Goal: Task Accomplishment & Management: Manage account settings

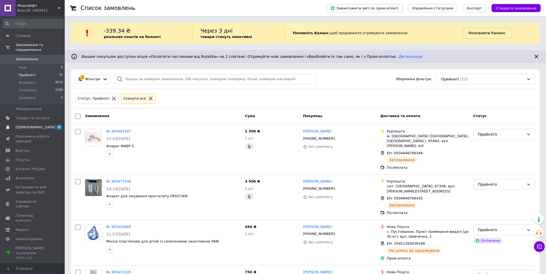
click at [42, 125] on span "[DEMOGRAPHIC_DATA]" at bounding box center [33, 127] width 34 height 5
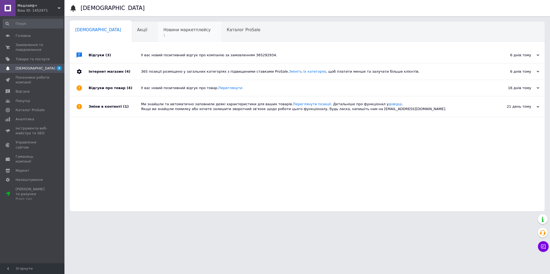
click at [163, 35] on span "1" at bounding box center [186, 35] width 47 height 4
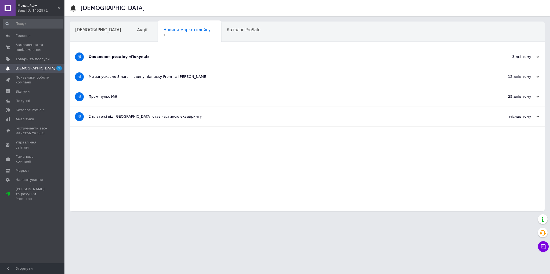
click at [118, 58] on div "Оновлення розділу «Покупці»" at bounding box center [287, 56] width 397 height 5
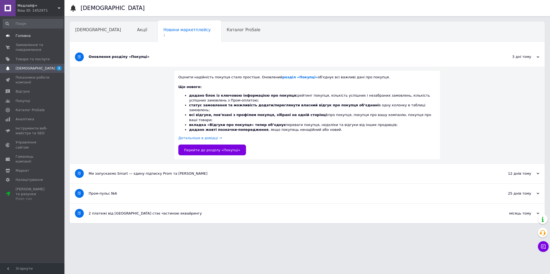
click at [26, 37] on span "Головна" at bounding box center [23, 35] width 15 height 5
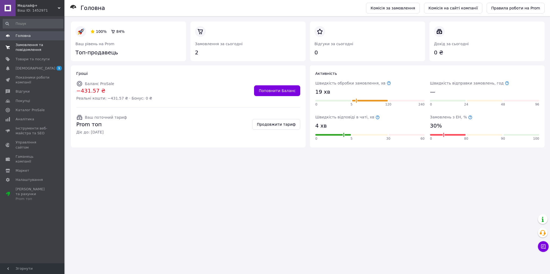
click at [29, 50] on span "Замовлення та повідомлення" at bounding box center [33, 47] width 34 height 10
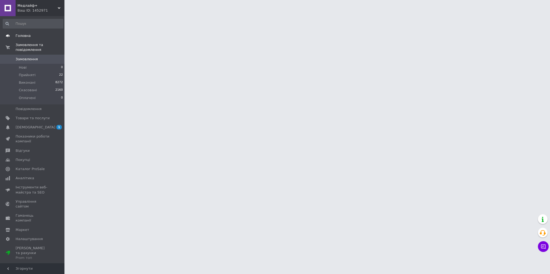
click at [27, 36] on span "Головна" at bounding box center [23, 35] width 15 height 5
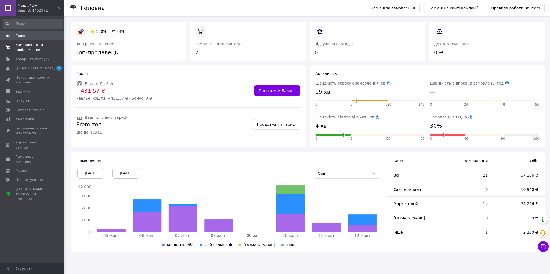
click at [25, 46] on span "Замовлення та повідомлення" at bounding box center [33, 47] width 34 height 10
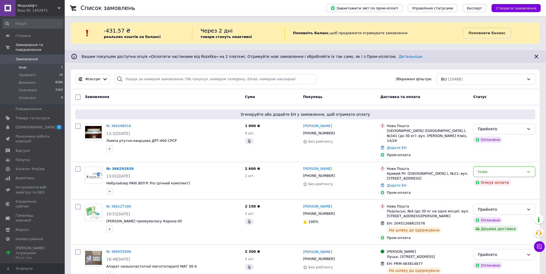
click at [25, 65] on span "Нові" at bounding box center [23, 67] width 8 height 5
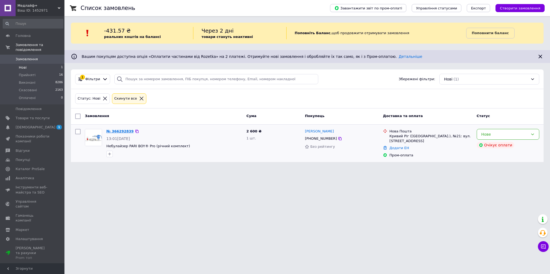
click at [117, 131] on link "№ 366292839" at bounding box center [119, 131] width 27 height 4
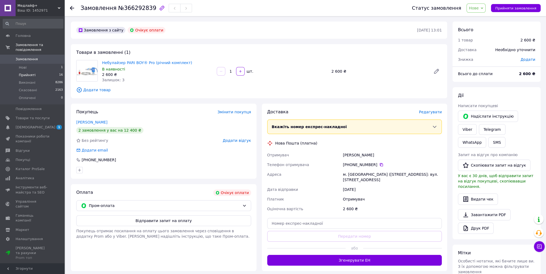
click at [25, 73] on span "Прийняті" at bounding box center [27, 75] width 17 height 5
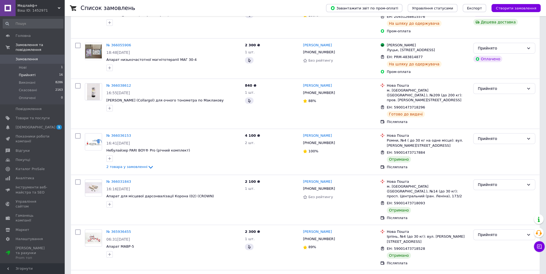
scroll to position [188, 0]
click at [492, 135] on div "Прийнято" at bounding box center [501, 138] width 46 height 6
click at [488, 140] on li "Виконано" at bounding box center [505, 140] width 62 height 10
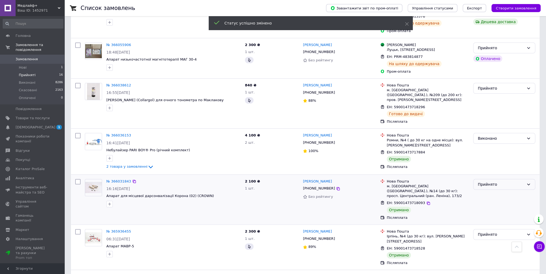
click at [490, 181] on div "Прийнято" at bounding box center [501, 184] width 46 height 6
click at [489, 186] on li "Виконано" at bounding box center [505, 185] width 62 height 10
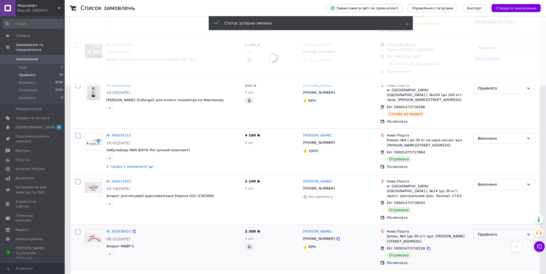
click at [483, 231] on div "Прийнято" at bounding box center [501, 234] width 46 height 6
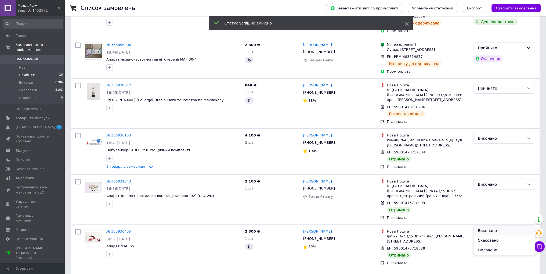
click at [482, 230] on li "Виконано" at bounding box center [505, 230] width 62 height 10
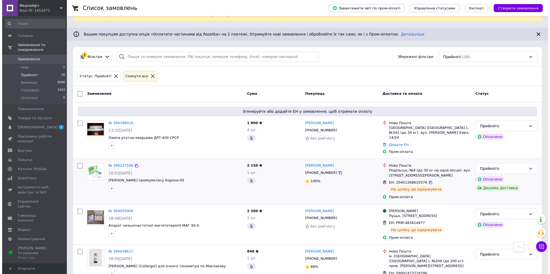
scroll to position [0, 0]
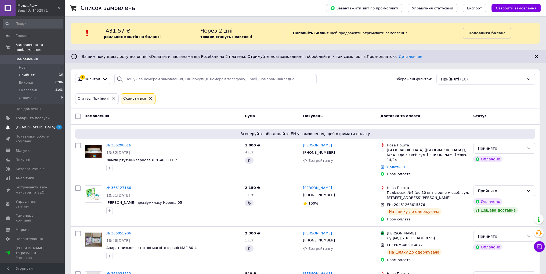
click at [26, 125] on span "[DEMOGRAPHIC_DATA]" at bounding box center [36, 127] width 40 height 5
